Goal: Task Accomplishment & Management: Use online tool/utility

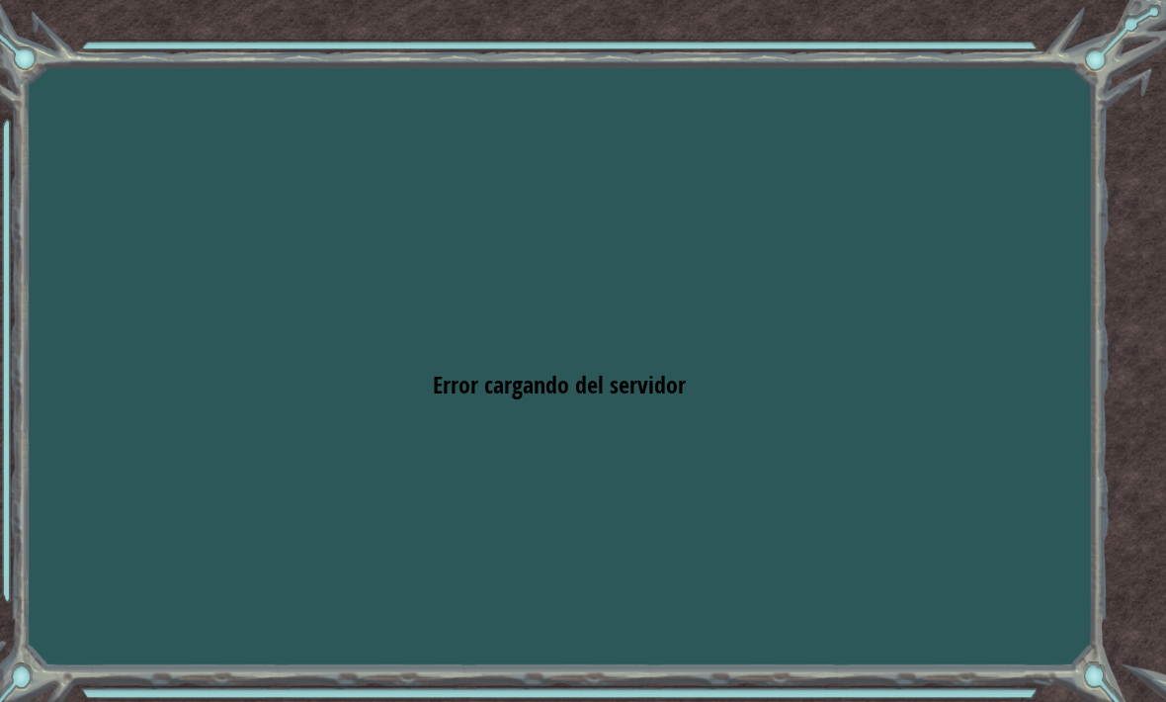
click at [876, 263] on div "Goals Error cargando del servidor Deberás unirte a un curso para jugar a este n…" at bounding box center [583, 351] width 1166 height 702
